Goal: Information Seeking & Learning: Understand process/instructions

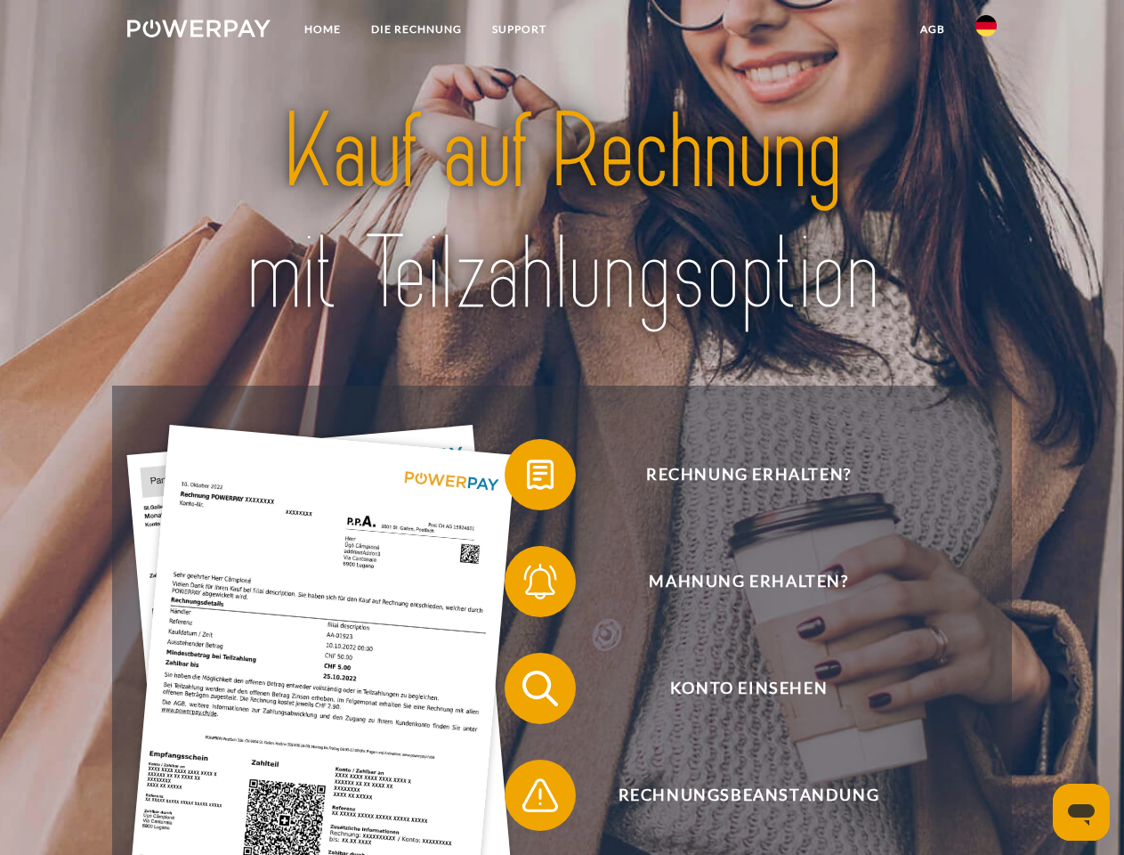
click at [199, 31] on img at bounding box center [198, 29] width 143 height 18
click at [986, 31] on img at bounding box center [986, 25] width 21 height 21
click at [932, 29] on link "agb" at bounding box center [932, 29] width 55 height 32
click at [527, 478] on span at bounding box center [513, 474] width 89 height 89
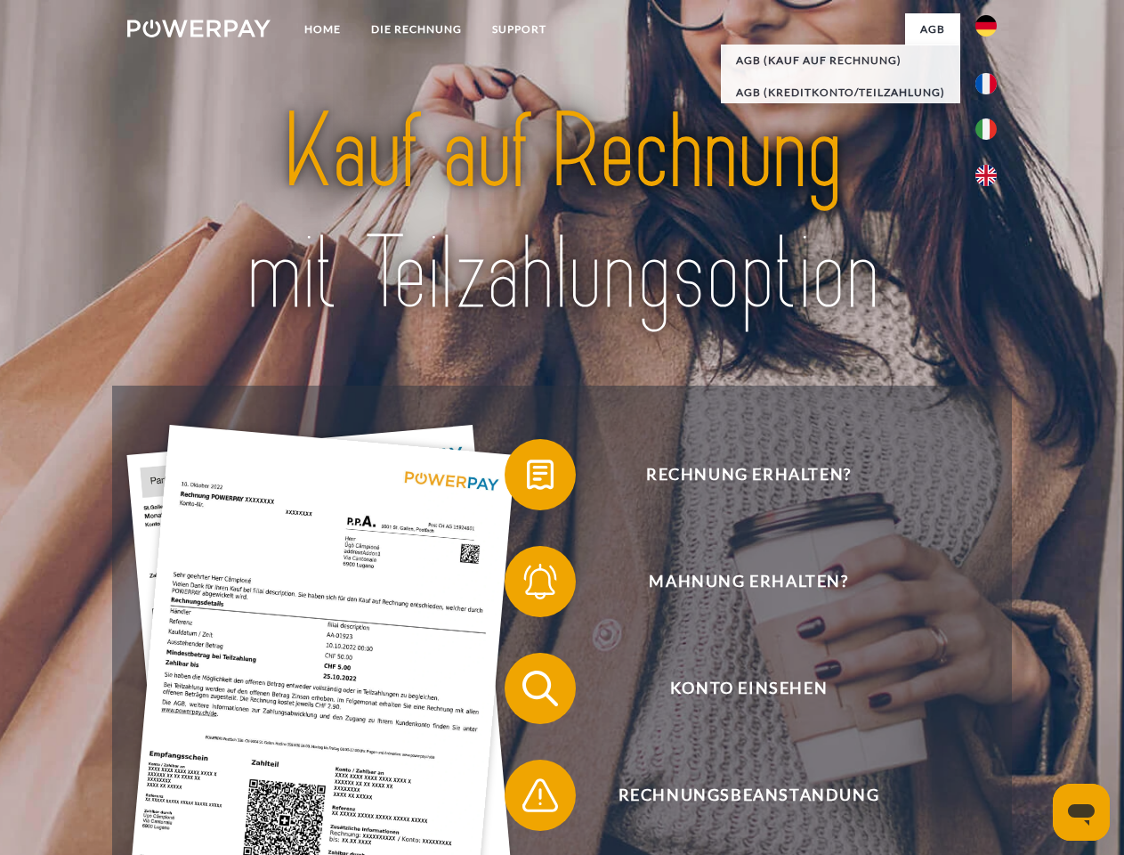
click at [527, 585] on span at bounding box center [513, 581] width 89 height 89
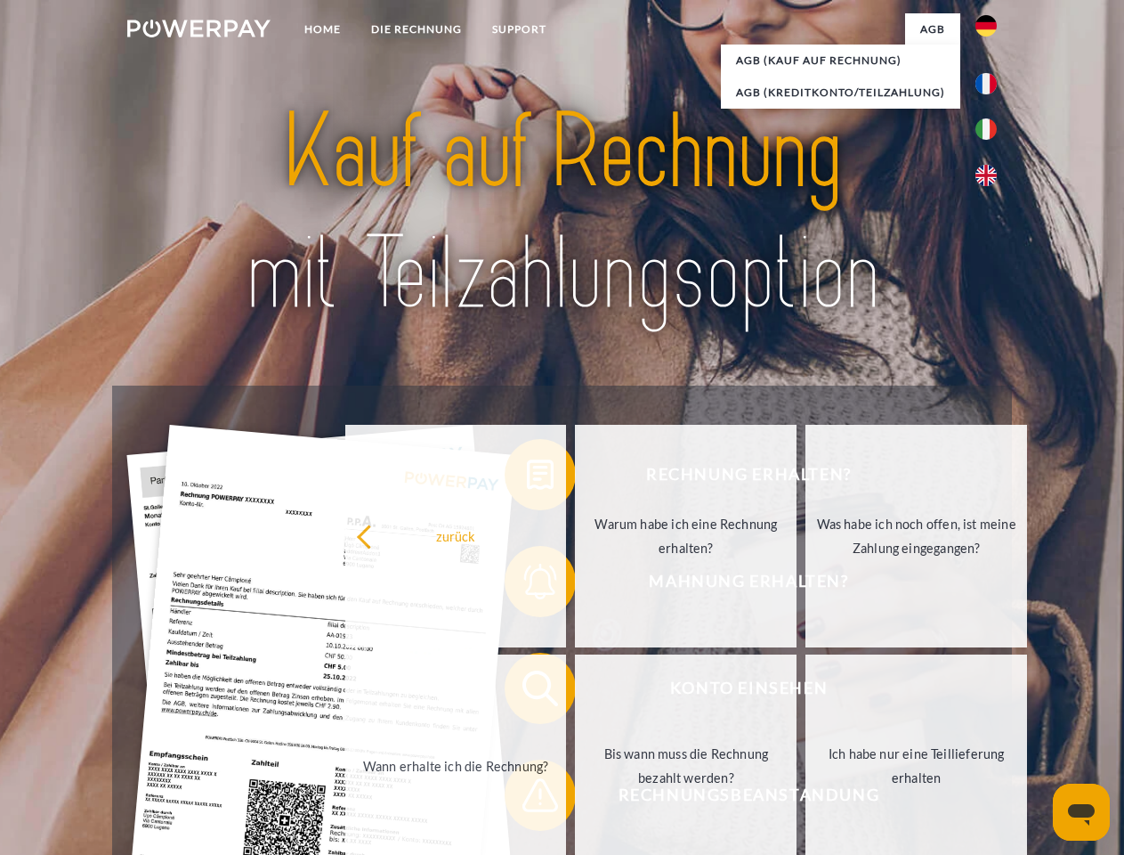
click at [575, 692] on link "Bis wann muss die Rechnung bezahlt werden?" at bounding box center [686, 765] width 222 height 223
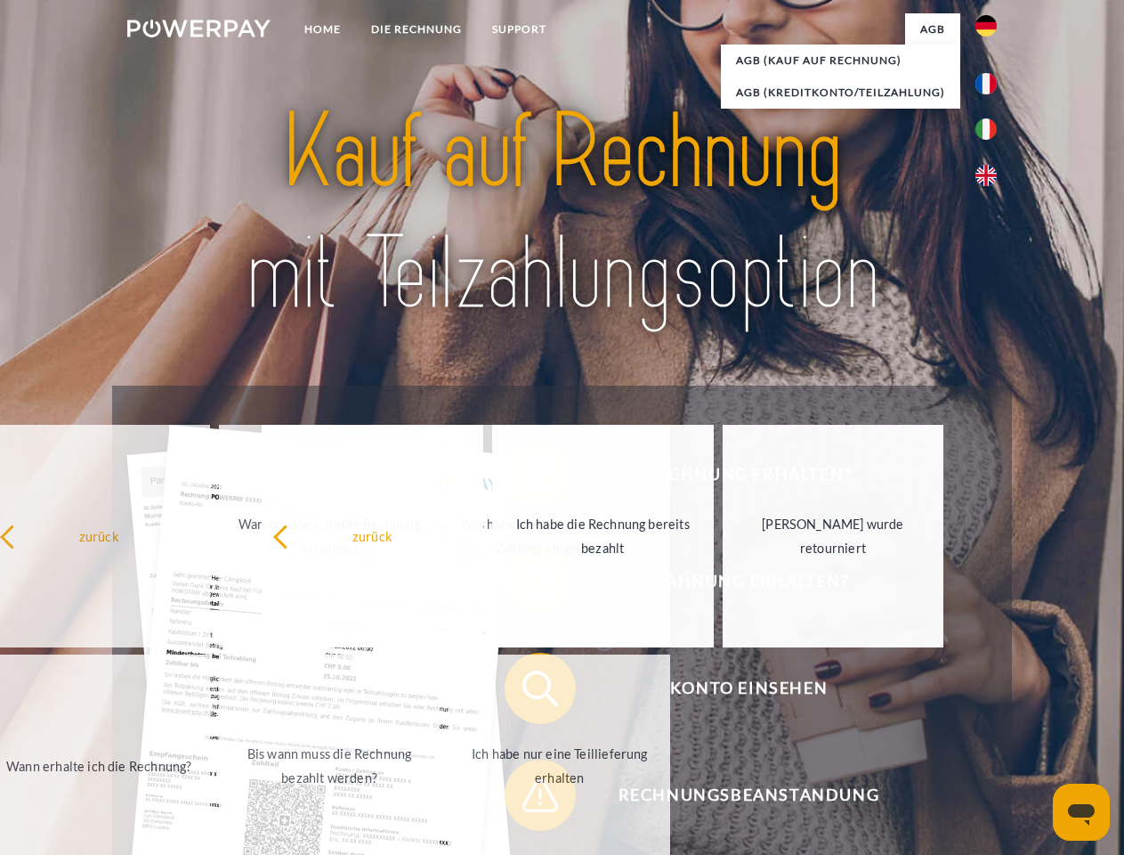
click at [527, 798] on span at bounding box center [513, 794] width 89 height 89
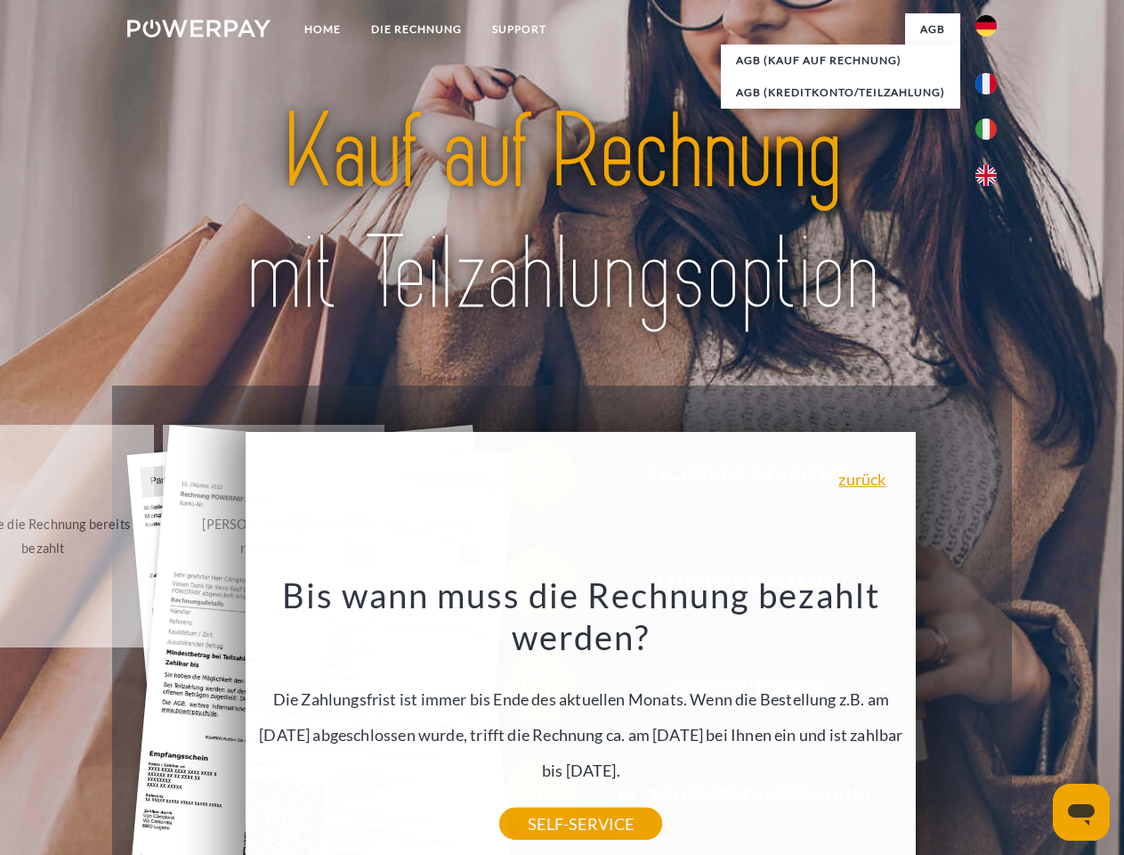
click at [1082, 812] on icon "Messaging-Fenster öffnen" at bounding box center [1081, 814] width 27 height 21
